Goal: Go to known website: Access a specific website the user already knows

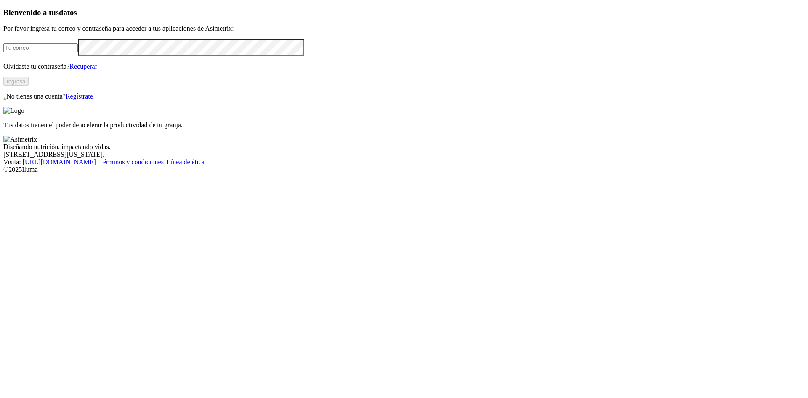
type input "[EMAIL_ADDRESS][DOMAIN_NAME]"
click at [29, 86] on button "Ingresa" at bounding box center [15, 81] width 25 height 9
click at [414, 129] on div "Tus datos tienen el poder de acelerar la productividad de tu granja." at bounding box center [403, 118] width 801 height 22
